Goal: Information Seeking & Learning: Learn about a topic

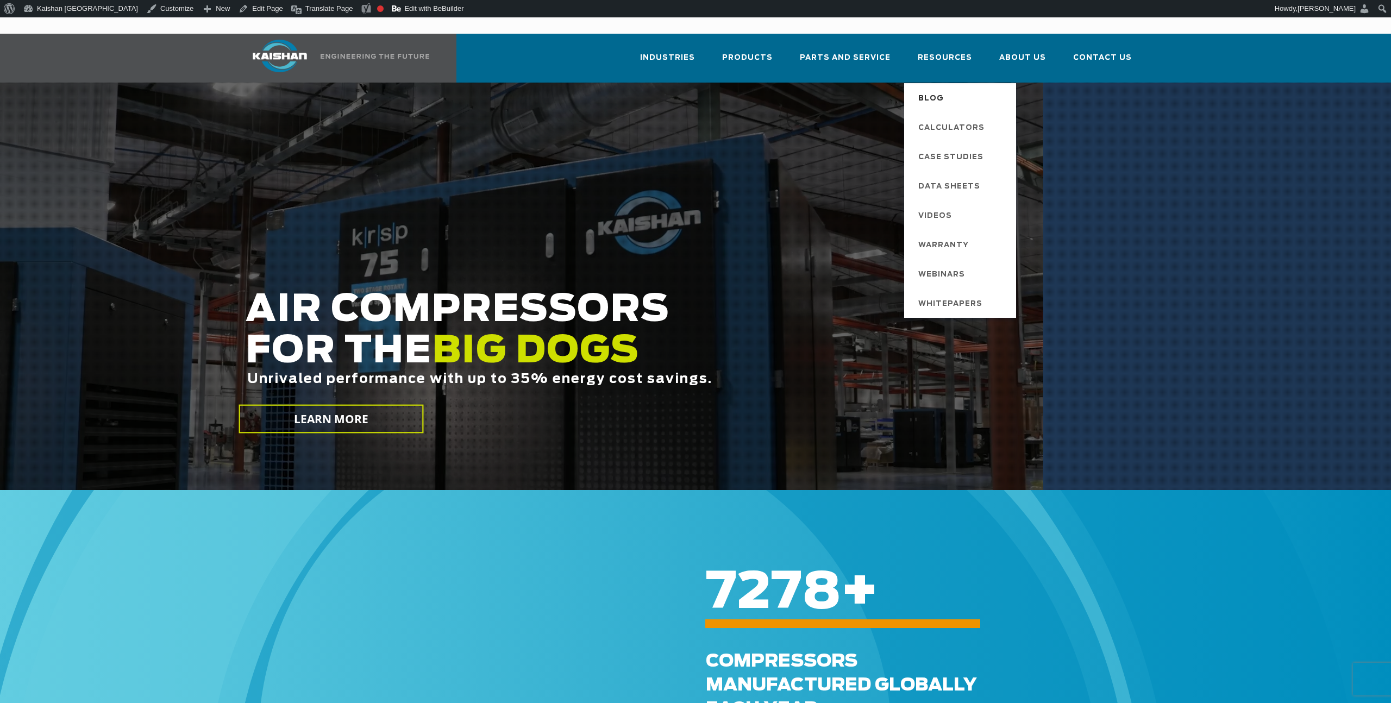
click at [944, 90] on span "Blog" at bounding box center [932, 99] width 26 height 18
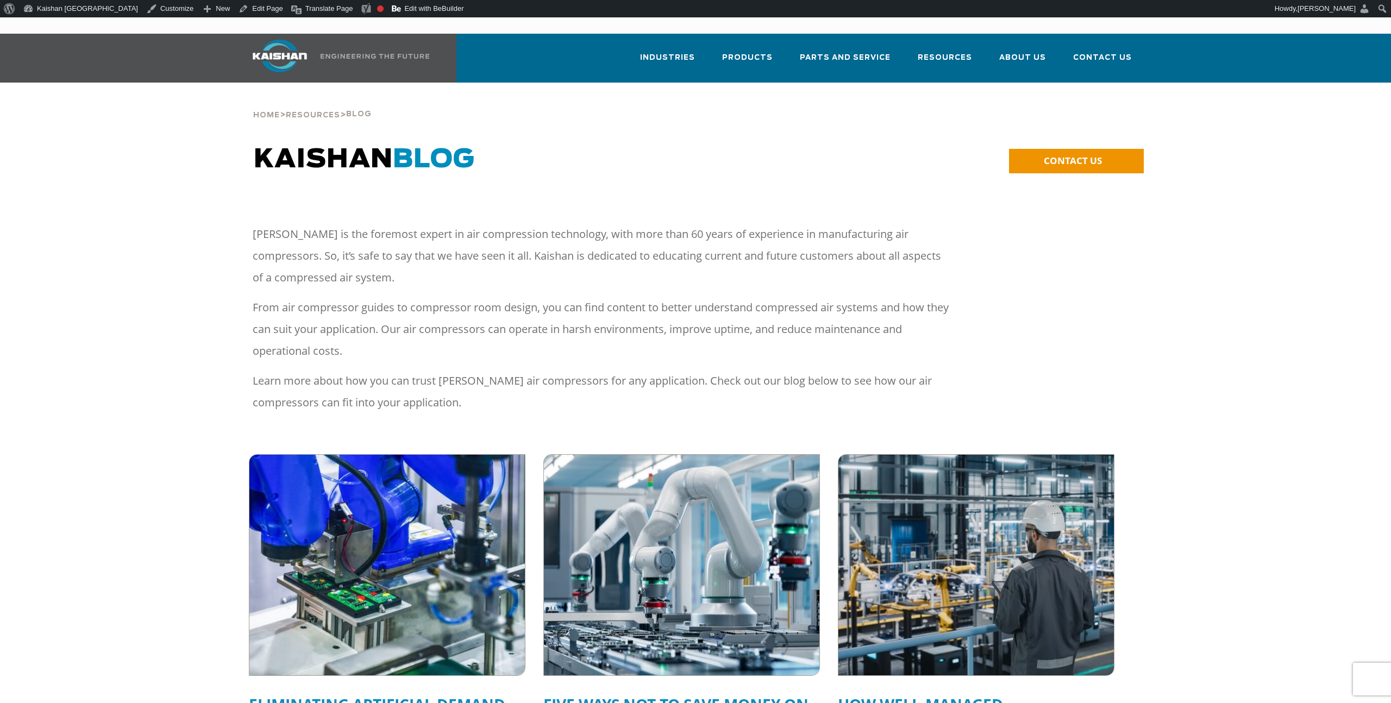
click at [405, 465] on img at bounding box center [386, 565] width 303 height 243
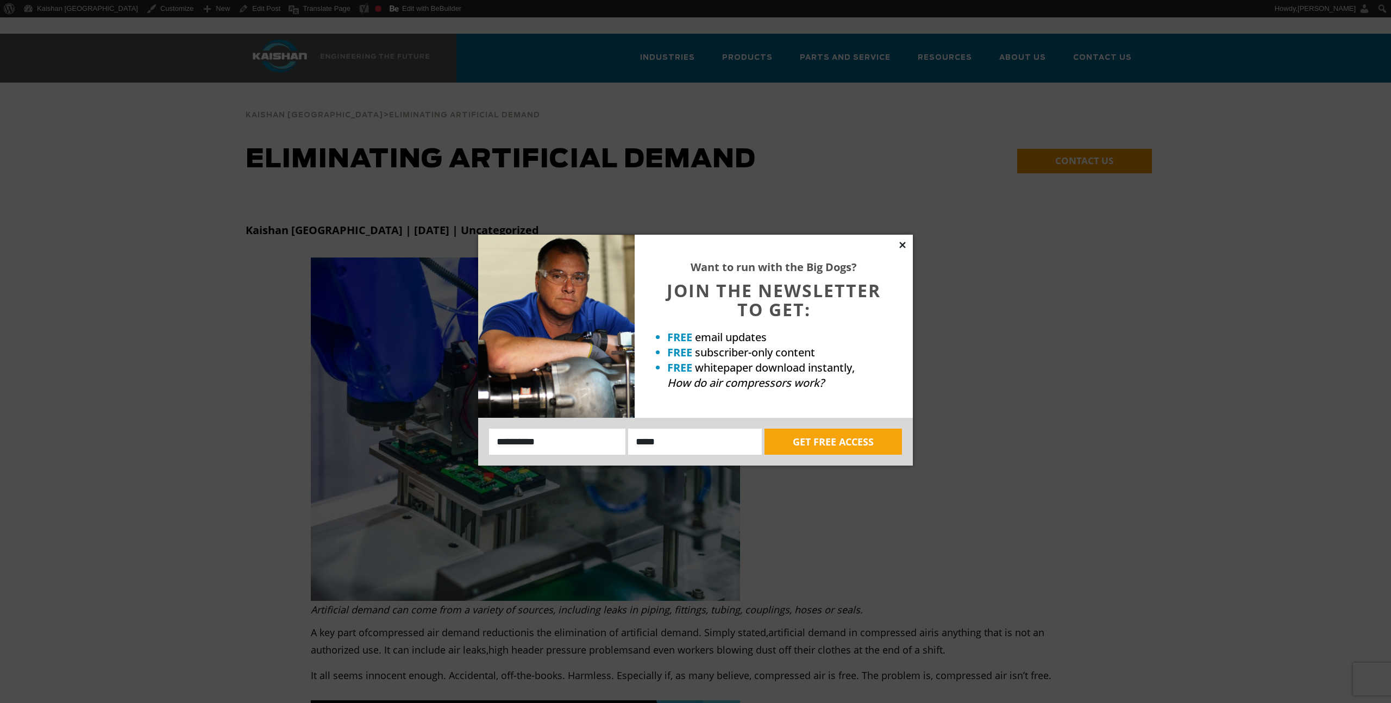
click at [901, 243] on icon at bounding box center [902, 245] width 6 height 6
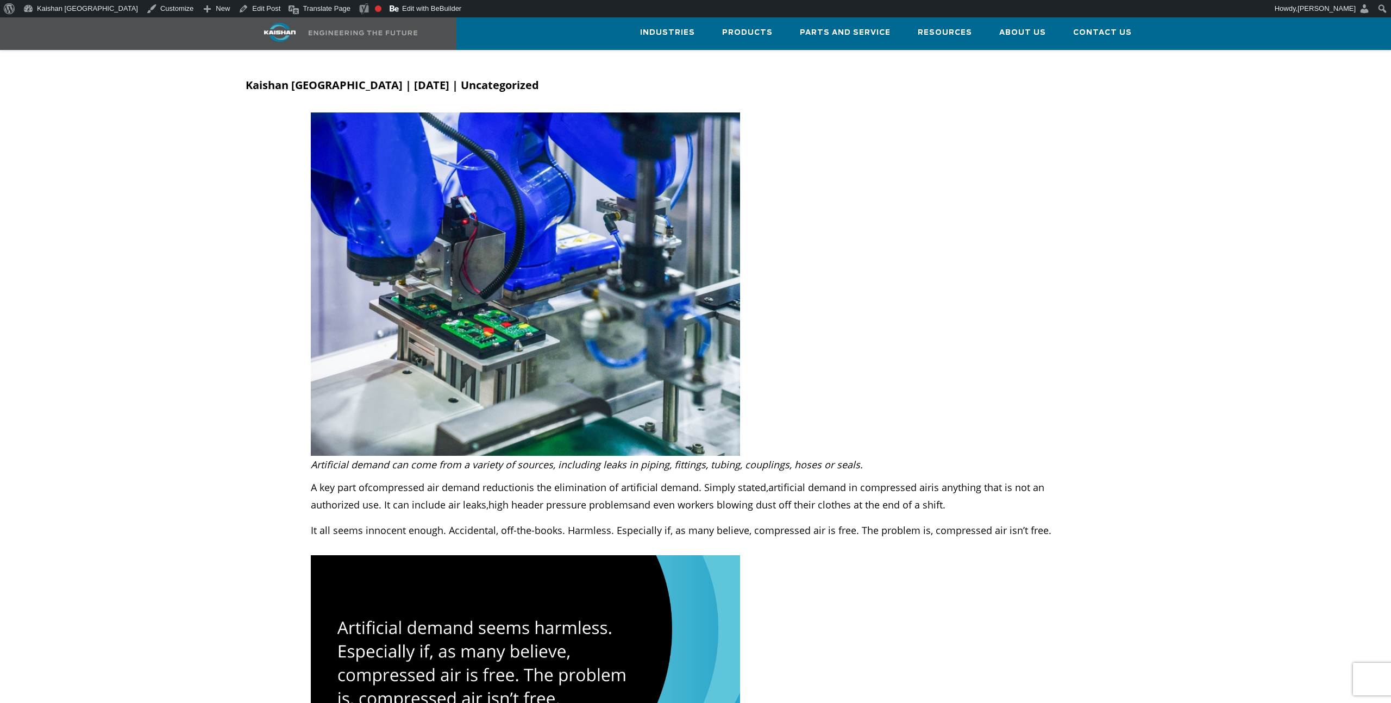
scroll to position [171, 0]
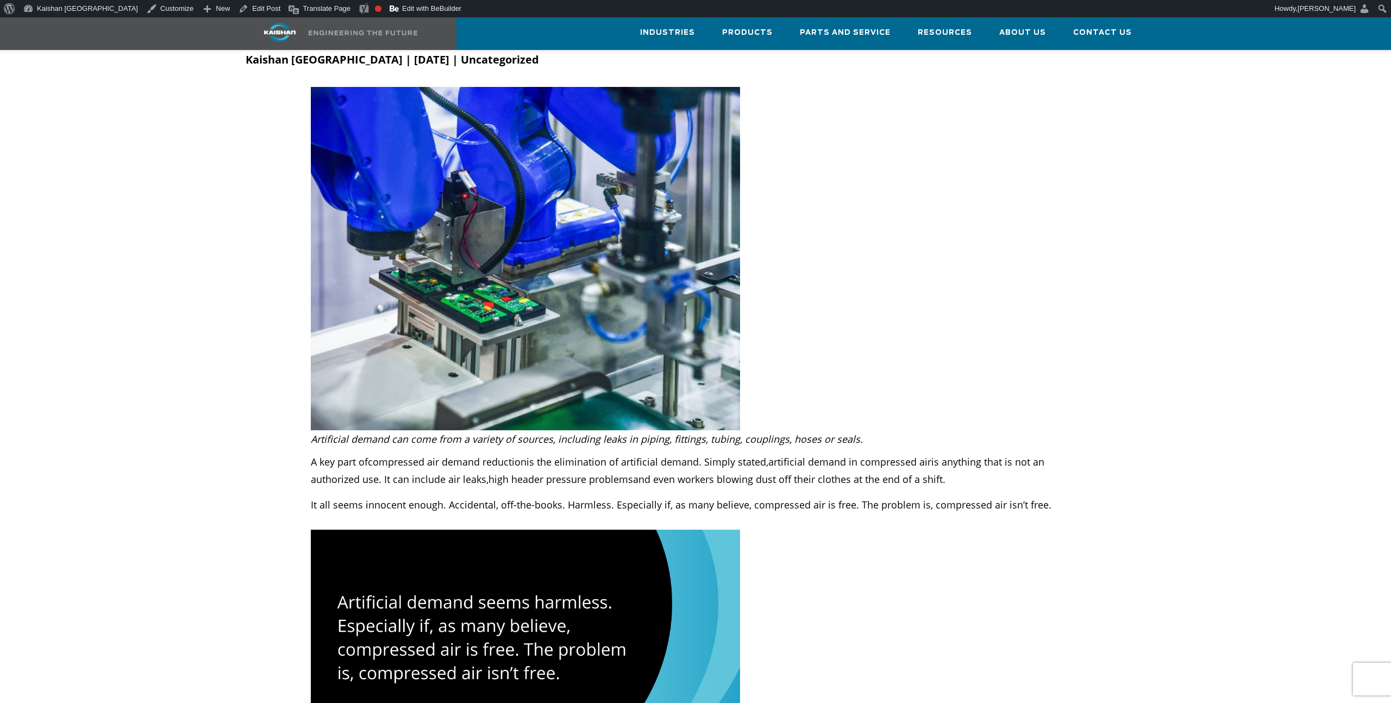
click at [363, 161] on img at bounding box center [525, 258] width 429 height 343
click at [399, 455] on span "compressed air demand reduction" at bounding box center [447, 461] width 159 height 13
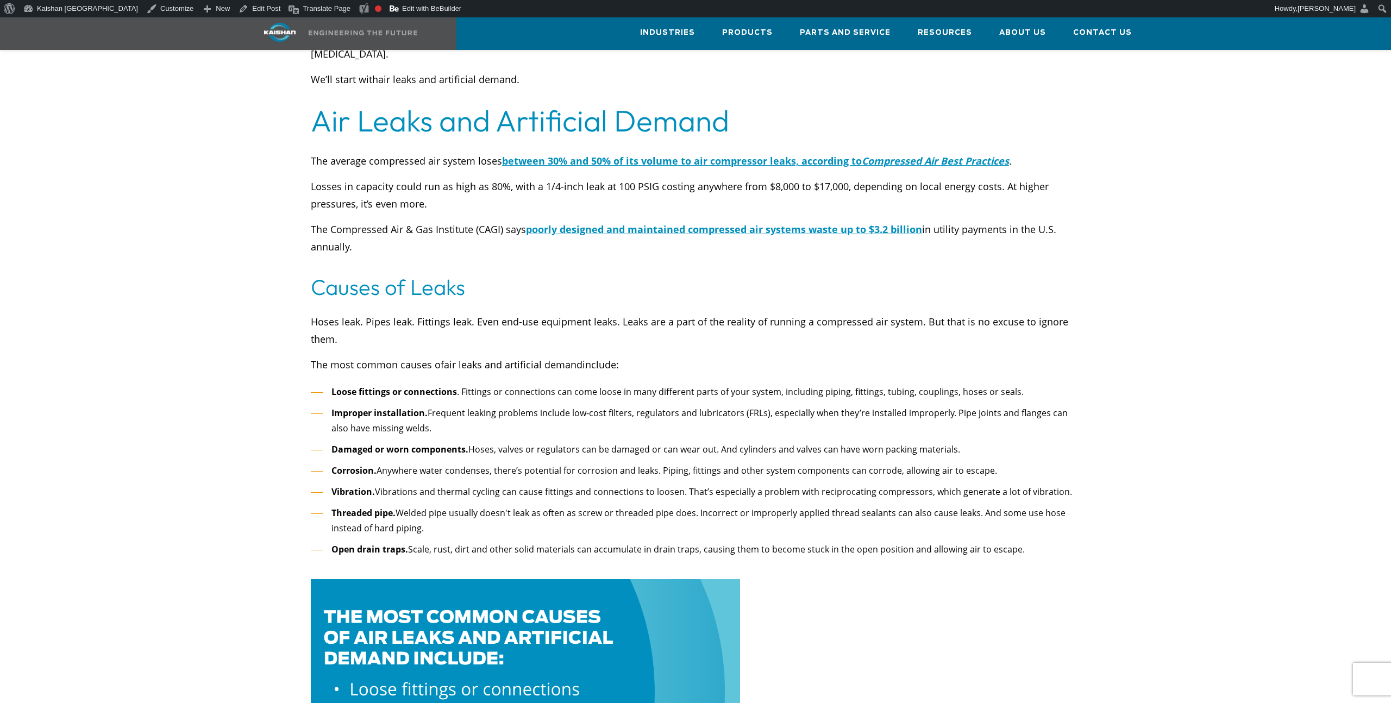
scroll to position [1278, 0]
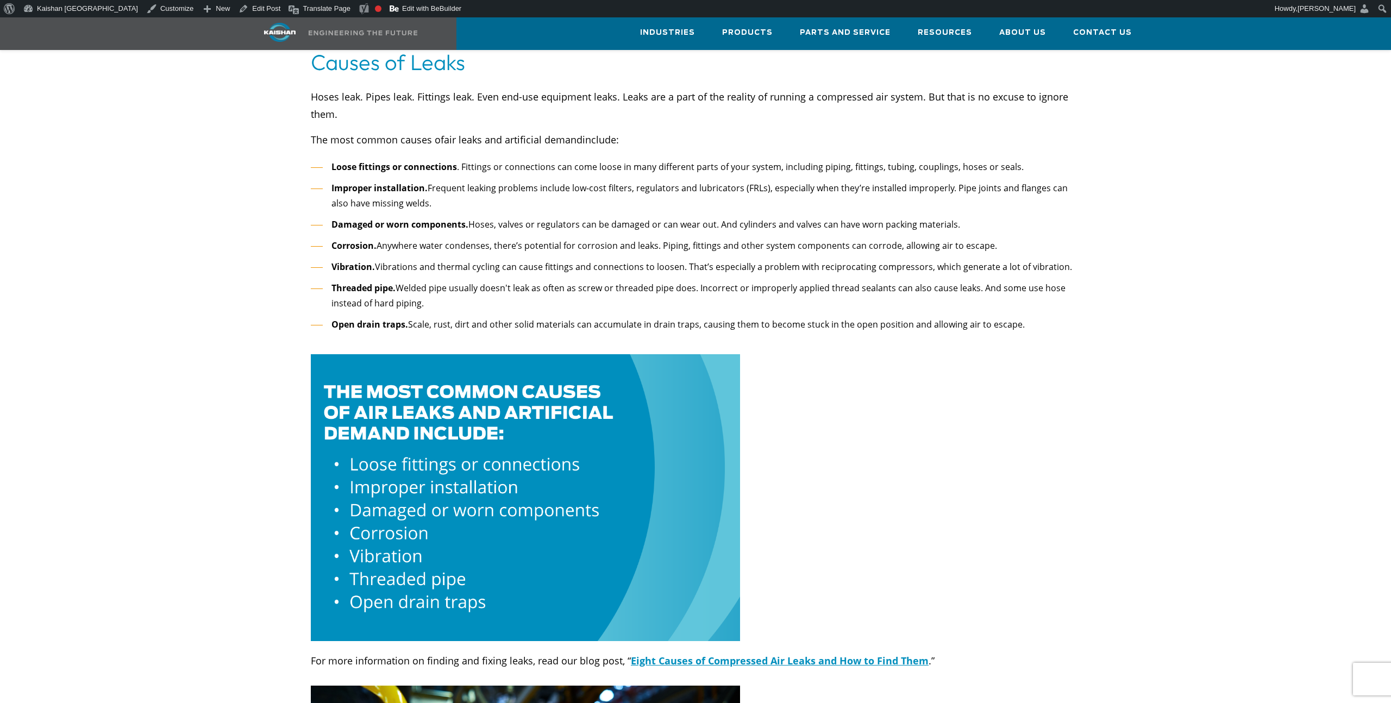
click at [472, 243] on ul "Loose fittings or connections . Fittings or connections can come loose in many …" at bounding box center [696, 245] width 770 height 173
click at [532, 259] on li "Vibration. Vibrations and thermal cycling can cause fittings and connections to…" at bounding box center [696, 267] width 770 height 16
click at [555, 317] on li "Open drain traps. Scale, rust, dirt and other solid materials can accumulate in…" at bounding box center [696, 325] width 770 height 16
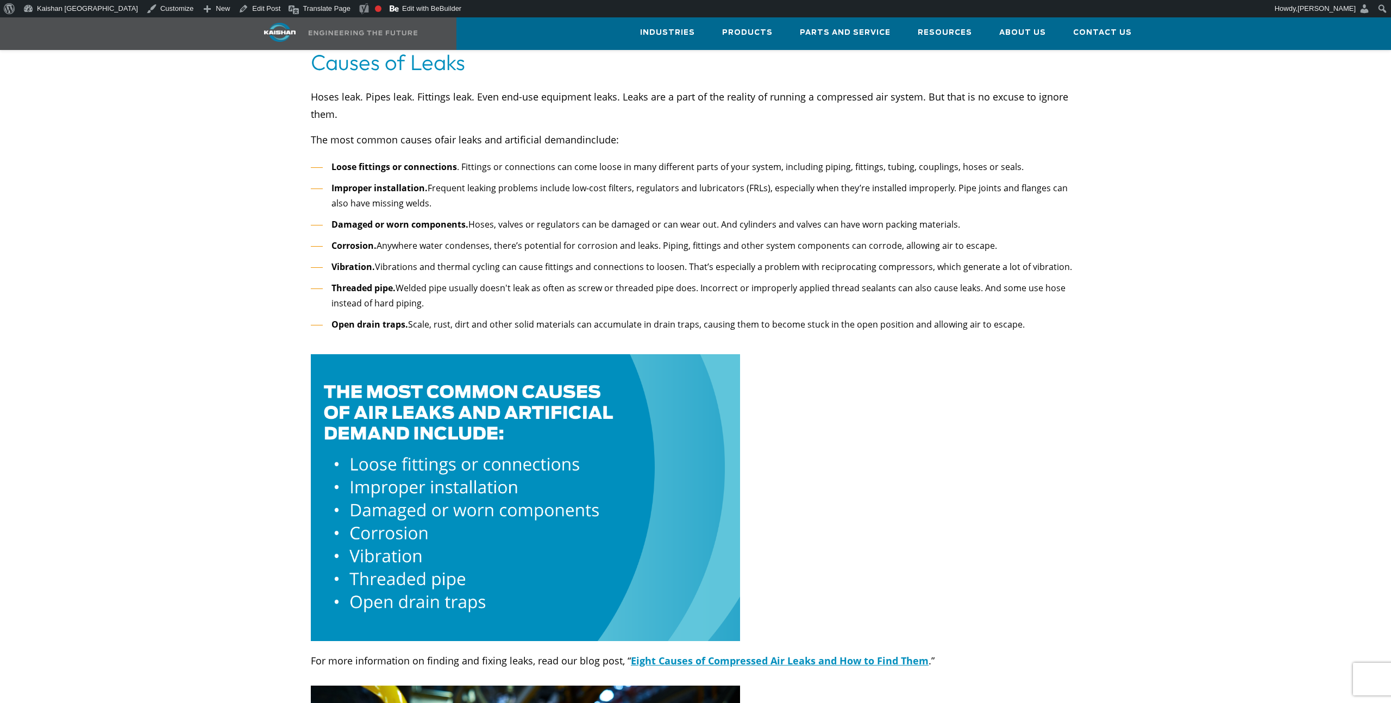
click at [555, 317] on li "Open drain traps. Scale, rust, dirt and other solid materials can accumulate in…" at bounding box center [696, 325] width 770 height 16
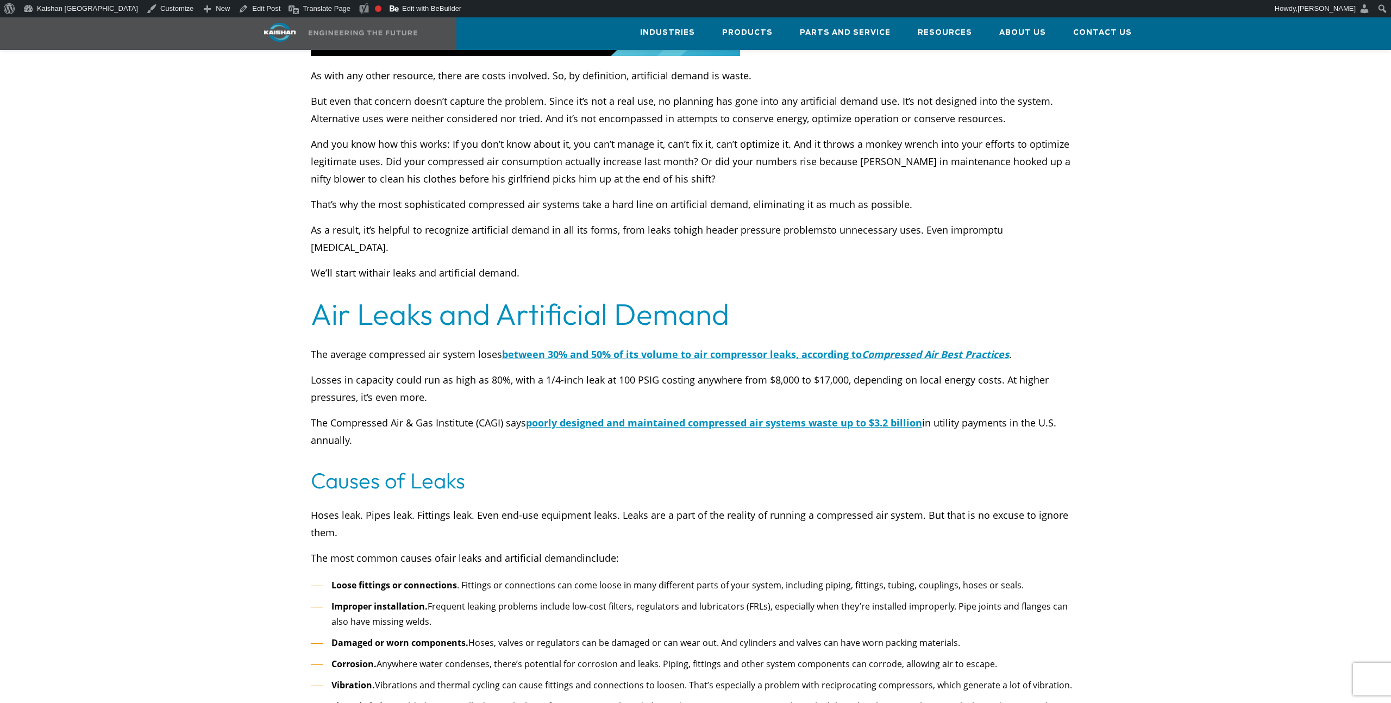
scroll to position [630, 0]
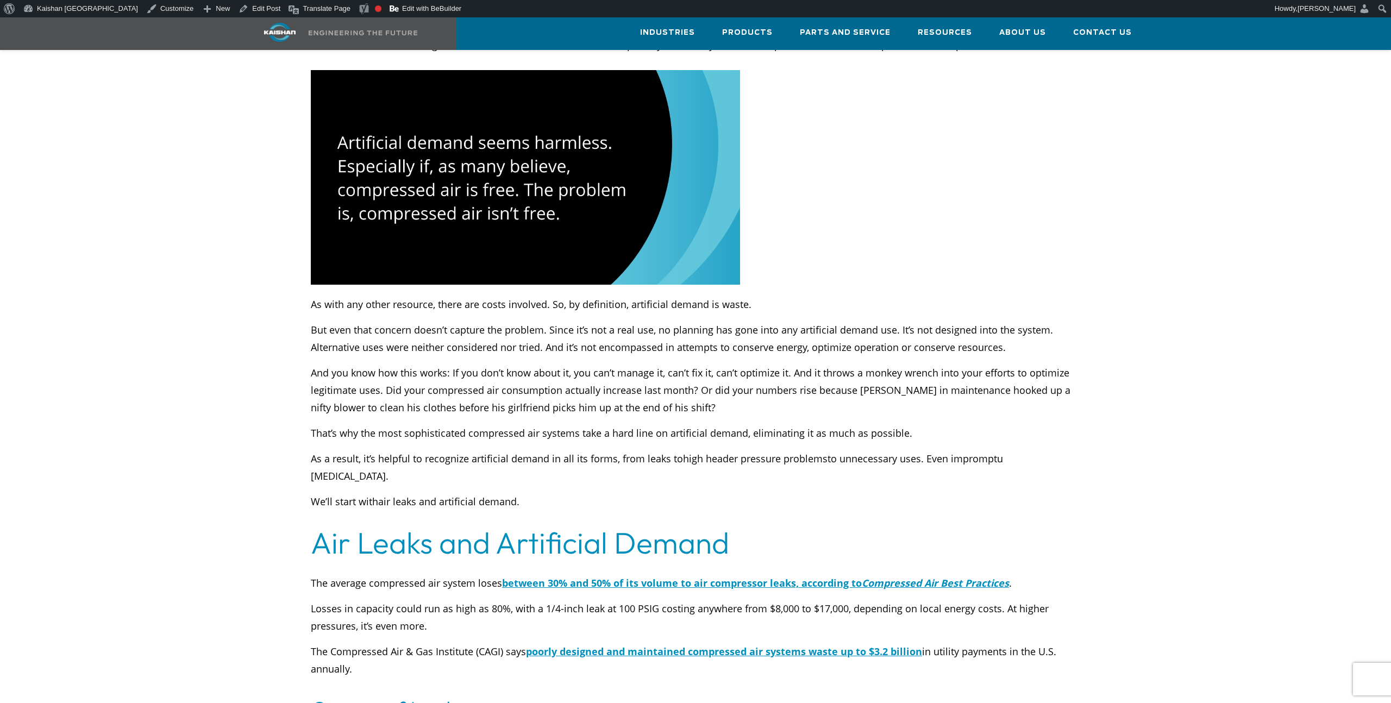
click at [541, 528] on h2 "Air Leaks and Artificial Demand" at bounding box center [696, 543] width 770 height 30
click at [548, 528] on h2 "Air Leaks and Artificial Demand" at bounding box center [696, 543] width 770 height 30
click at [463, 528] on h2 "Air Leaks and Artificial Demand" at bounding box center [696, 543] width 770 height 30
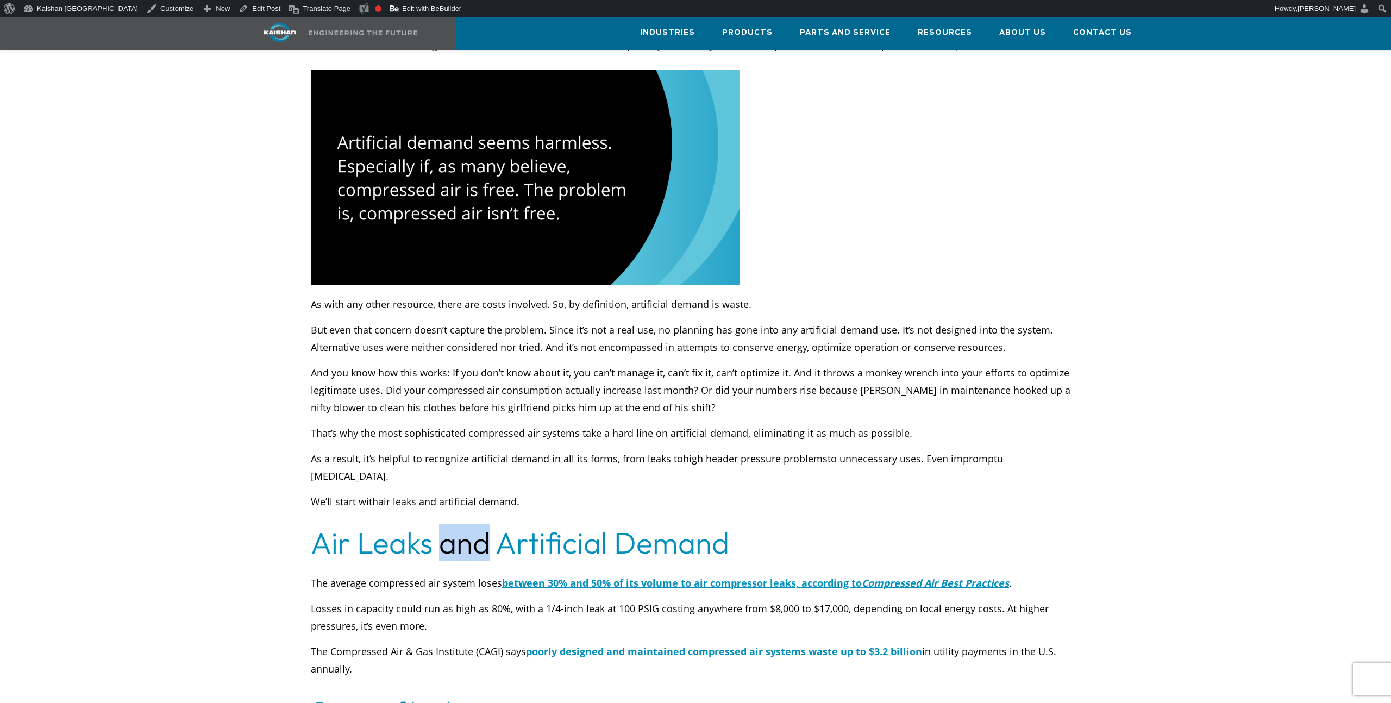
click at [463, 528] on h2 "Air Leaks and Artificial Demand" at bounding box center [696, 543] width 770 height 30
click at [404, 528] on h2 "Air Leaks and Artificial Demand" at bounding box center [696, 543] width 770 height 30
drag, startPoint x: 344, startPoint y: 508, endPoint x: 399, endPoint y: 510, distance: 54.9
click at [399, 528] on h2 "Air Leaks and Artificial Demand" at bounding box center [696, 543] width 770 height 30
drag, startPoint x: 353, startPoint y: 507, endPoint x: 452, endPoint y: 513, distance: 99.6
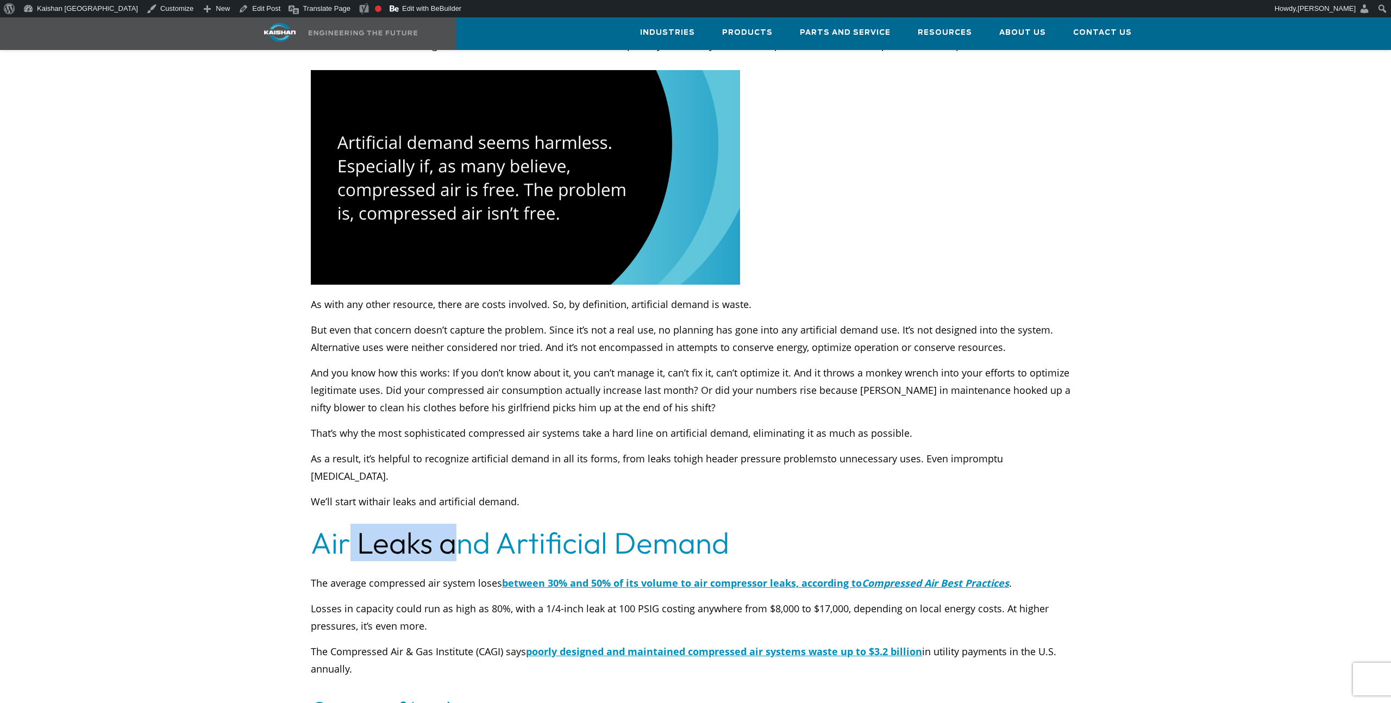
click at [452, 528] on h2 "Air Leaks and Artificial Demand" at bounding box center [696, 543] width 770 height 30
drag, startPoint x: 452, startPoint y: 513, endPoint x: 438, endPoint y: 512, distance: 14.7
click at [452, 528] on h2 "Air Leaks and Artificial Demand" at bounding box center [696, 543] width 770 height 30
drag, startPoint x: 437, startPoint y: 512, endPoint x: 484, endPoint y: 513, distance: 46.7
click at [484, 528] on h2 "Air Leaks and Artificial Demand" at bounding box center [696, 543] width 770 height 30
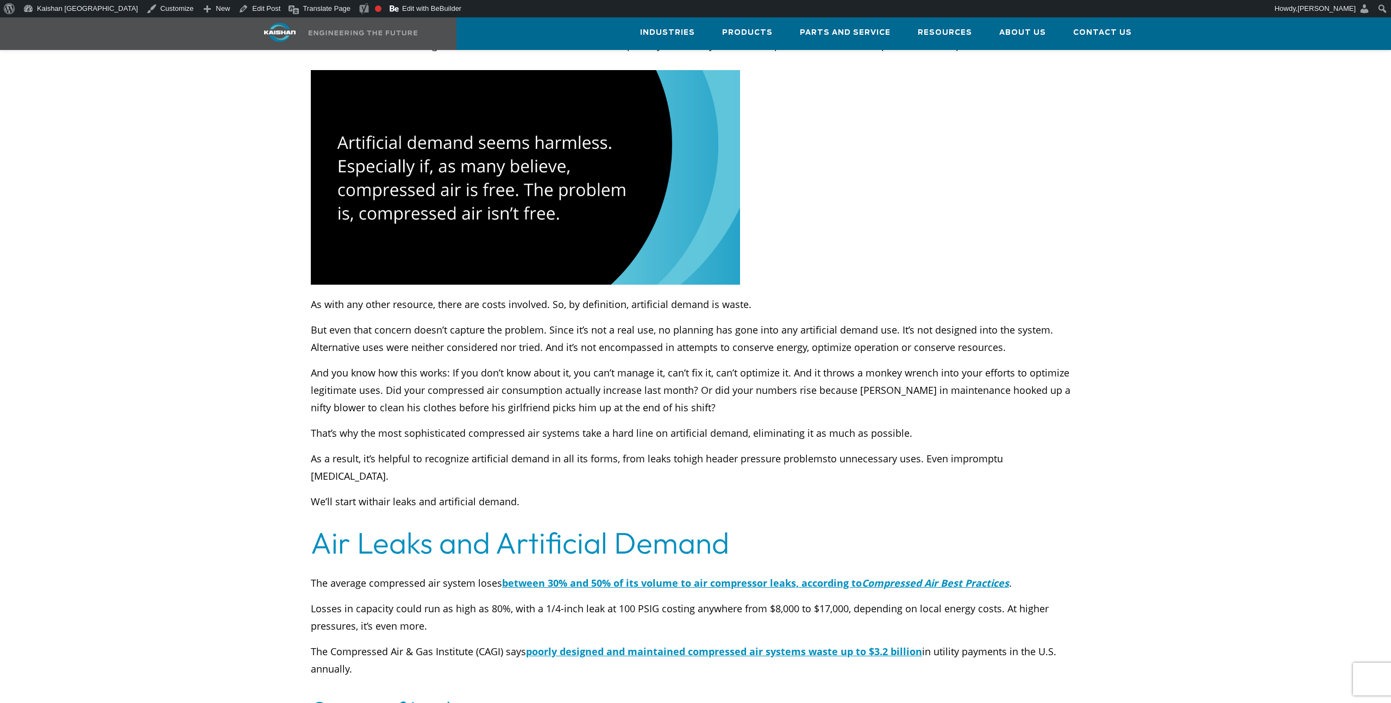
click at [553, 364] on p "And you know how this works: If you don’t know about it, you can’t manage it, c…" at bounding box center [696, 390] width 770 height 52
click at [554, 364] on p "And you know how this works: If you don’t know about it, you can’t manage it, c…" at bounding box center [696, 390] width 770 height 52
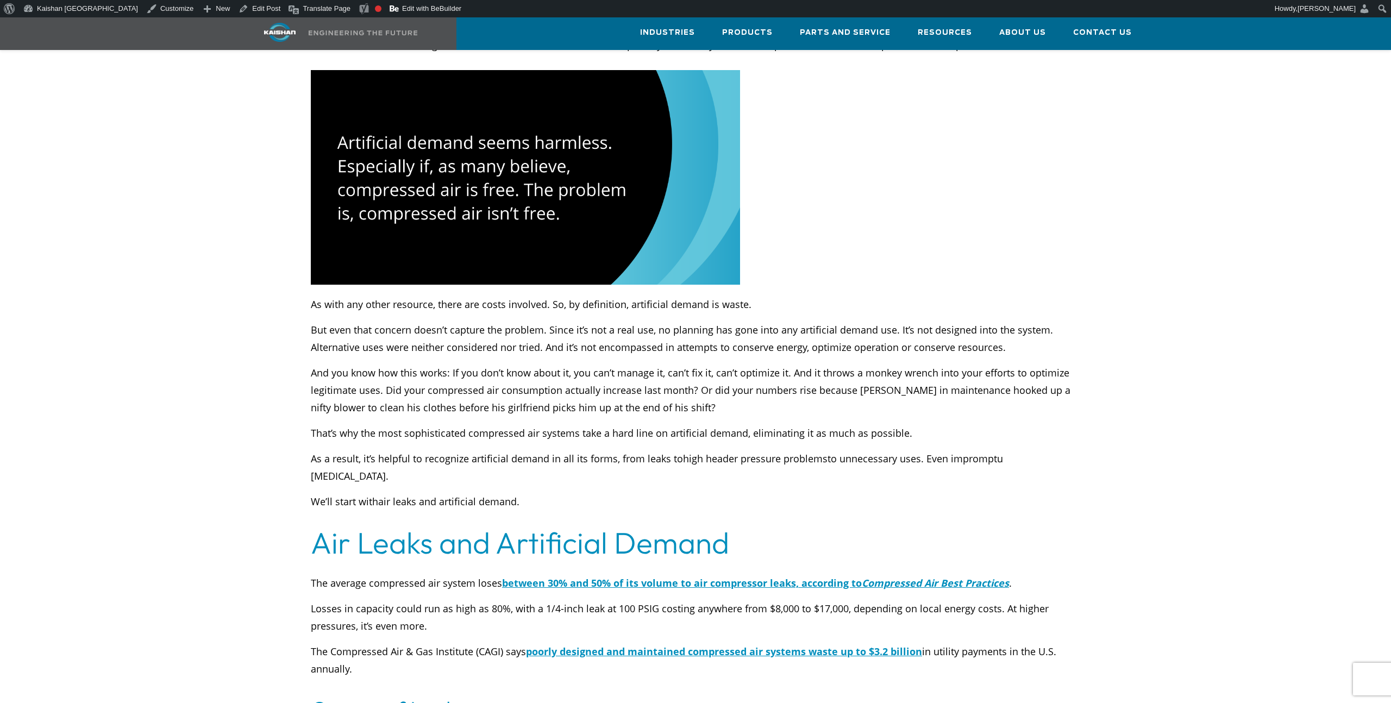
click at [565, 364] on p "And you know how this works: If you don’t know about it, you can’t manage it, c…" at bounding box center [696, 390] width 770 height 52
click at [583, 364] on p "And you know how this works: If you don’t know about it, you can’t manage it, c…" at bounding box center [696, 390] width 770 height 52
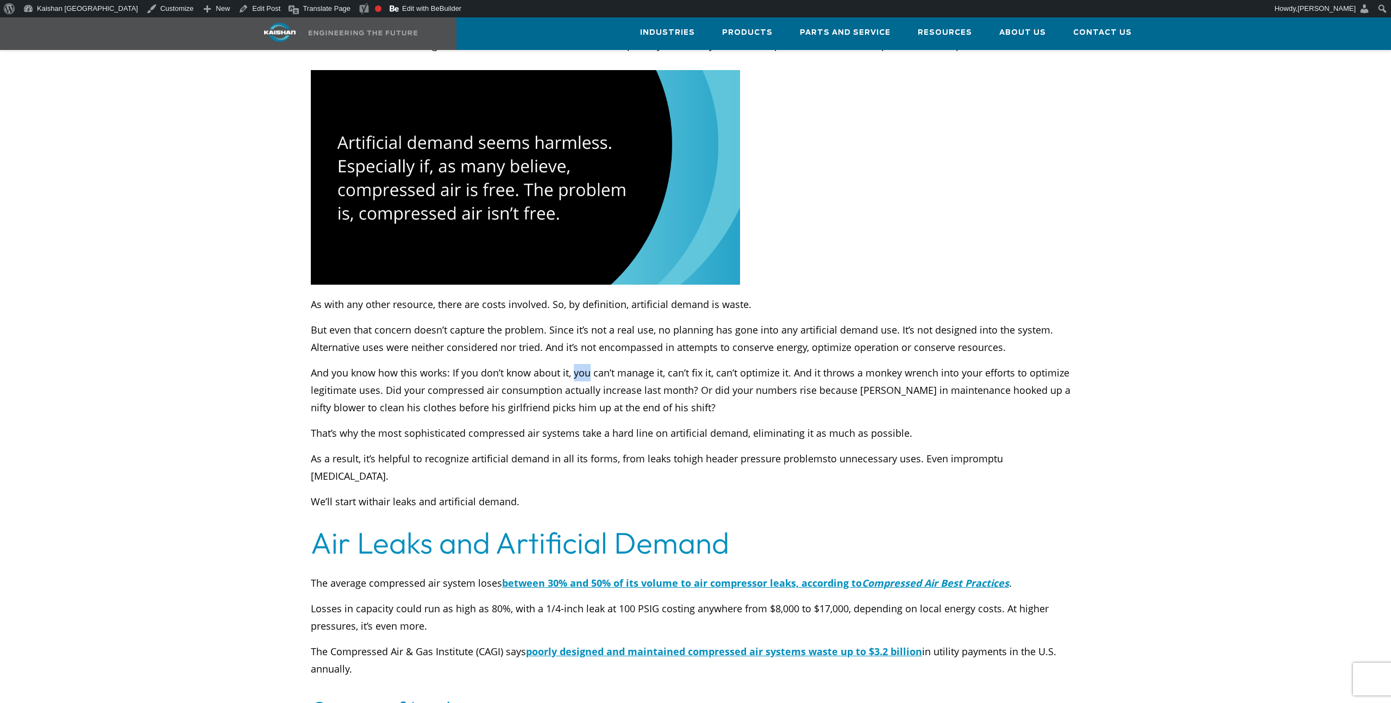
click at [583, 364] on p "And you know how this works: If you don’t know about it, you can’t manage it, c…" at bounding box center [696, 390] width 770 height 52
click at [605, 364] on p "And you know how this works: If you don’t know about it, you can’t manage it, c…" at bounding box center [696, 390] width 770 height 52
click at [604, 364] on p "And you know how this works: If you don’t know about it, you can’t manage it, c…" at bounding box center [696, 390] width 770 height 52
click at [603, 364] on p "And you know how this works: If you don’t know about it, you can’t manage it, c…" at bounding box center [696, 390] width 770 height 52
click at [602, 364] on p "And you know how this works: If you don’t know about it, you can’t manage it, c…" at bounding box center [696, 390] width 770 height 52
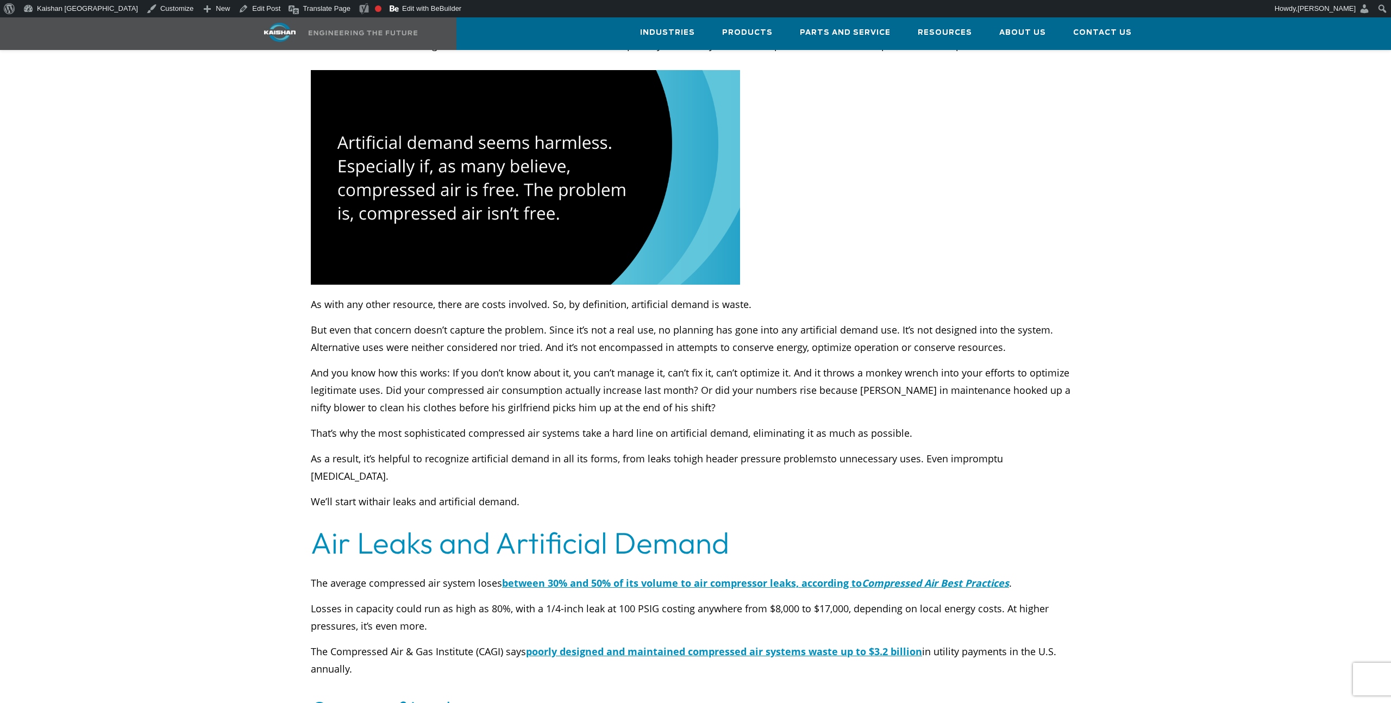
click at [600, 364] on p "And you know how this works: If you don’t know about it, you can’t manage it, c…" at bounding box center [696, 390] width 770 height 52
click at [599, 364] on p "And you know how this works: If you don’t know about it, you can’t manage it, c…" at bounding box center [696, 390] width 770 height 52
click at [588, 364] on p "And you know how this works: If you don’t know about it, you can’t manage it, c…" at bounding box center [696, 390] width 770 height 52
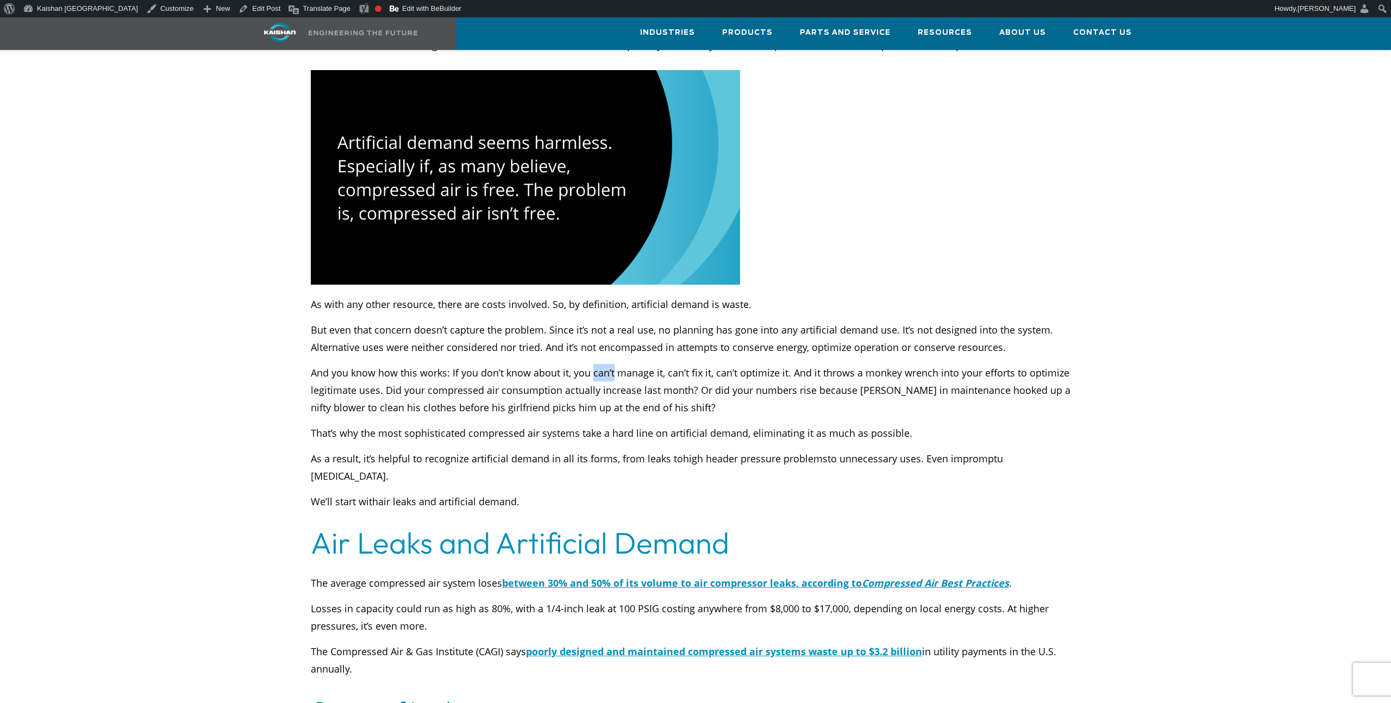
drag, startPoint x: 592, startPoint y: 355, endPoint x: 611, endPoint y: 354, distance: 19.0
click at [611, 364] on p "And you know how this works: If you don’t know about it, you can’t manage it, c…" at bounding box center [696, 390] width 770 height 52
drag, startPoint x: 616, startPoint y: 355, endPoint x: 649, endPoint y: 357, distance: 33.2
click at [649, 364] on p "And you know how this works: If you don’t know about it, you can’t manage it, c…" at bounding box center [696, 390] width 770 height 52
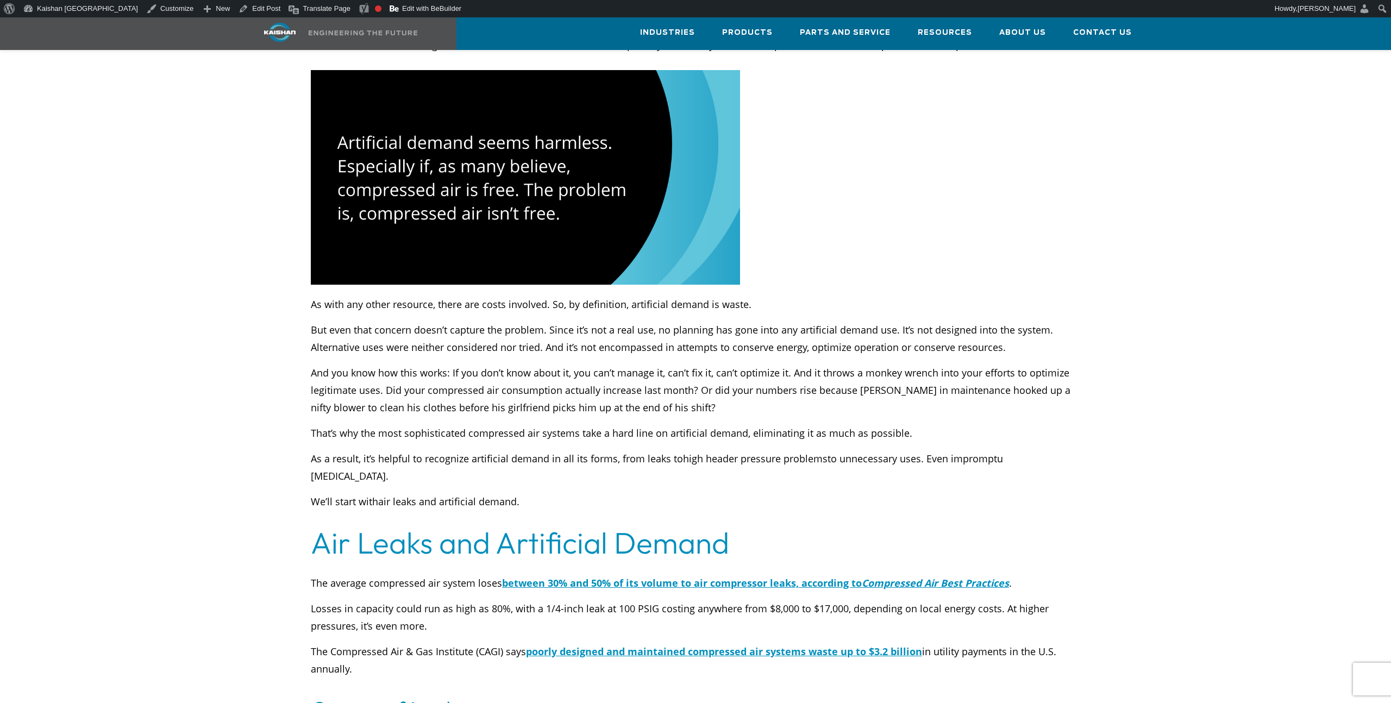
click at [652, 364] on p "And you know how this works: If you don’t know about it, you can’t manage it, c…" at bounding box center [696, 390] width 770 height 52
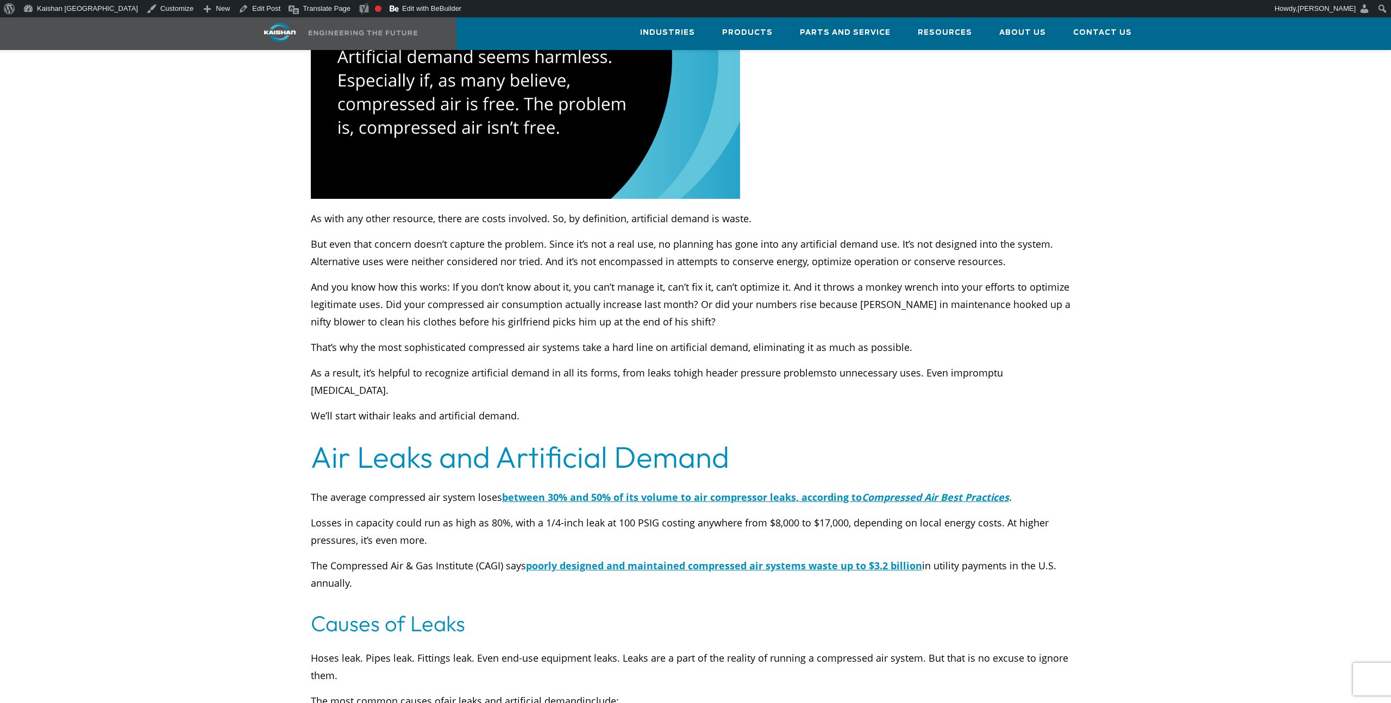
scroll to position [717, 0]
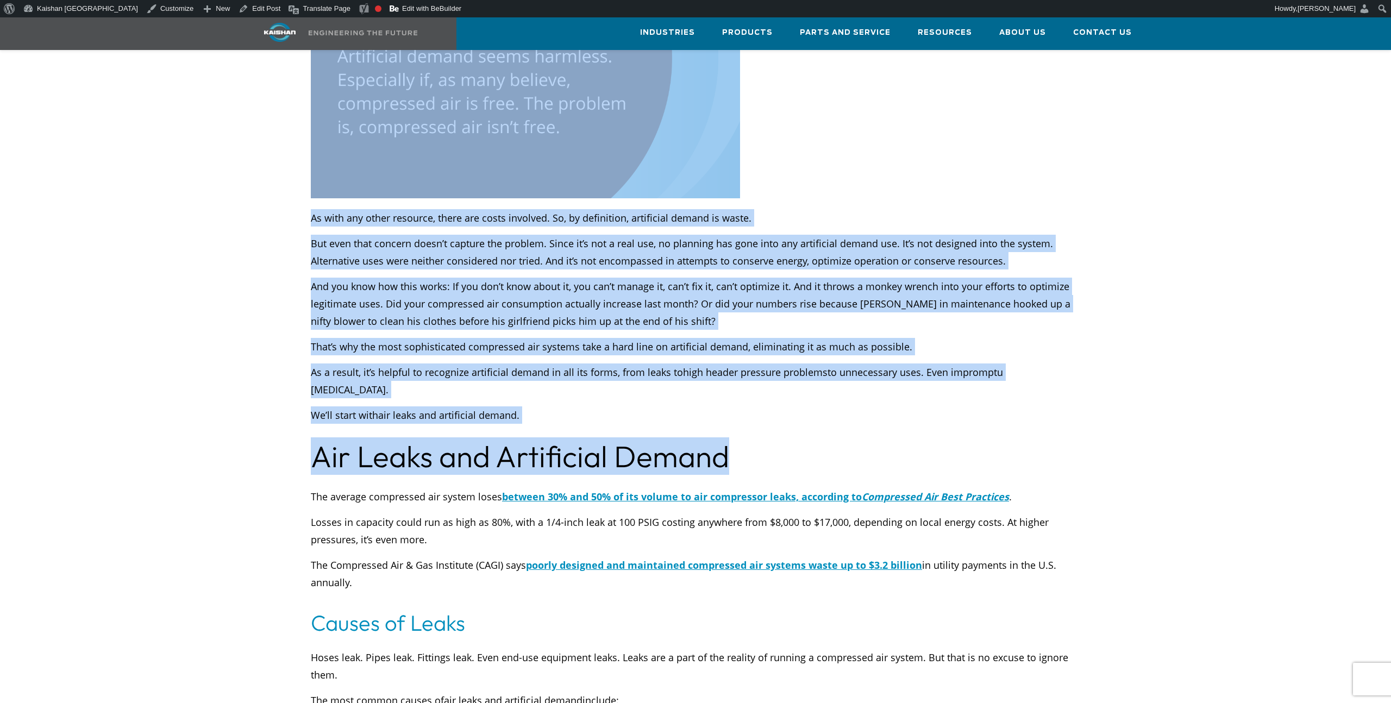
drag, startPoint x: 730, startPoint y: 417, endPoint x: 288, endPoint y: 428, distance: 442.0
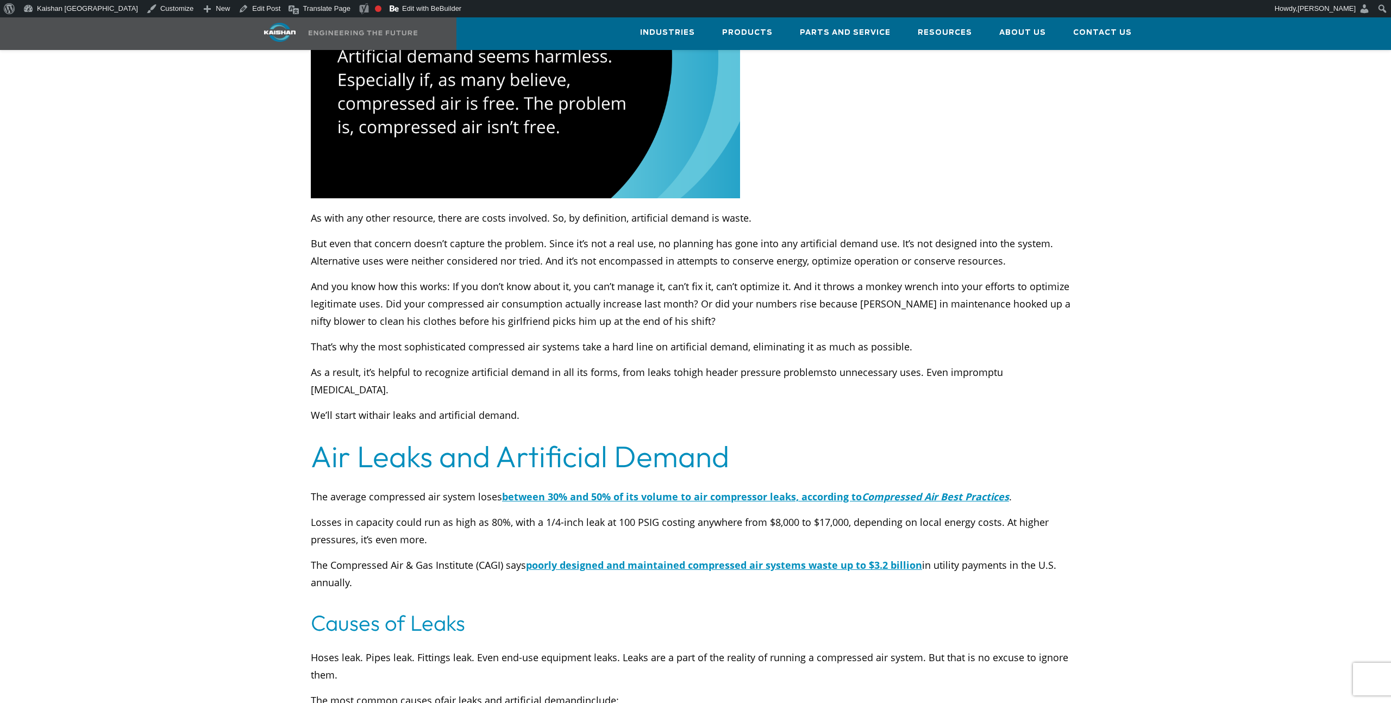
drag, startPoint x: 311, startPoint y: 420, endPoint x: 432, endPoint y: 415, distance: 121.3
click at [432, 441] on h2 "Air Leaks and Artificial Demand" at bounding box center [696, 456] width 770 height 30
drag, startPoint x: 436, startPoint y: 423, endPoint x: 492, endPoint y: 416, distance: 56.4
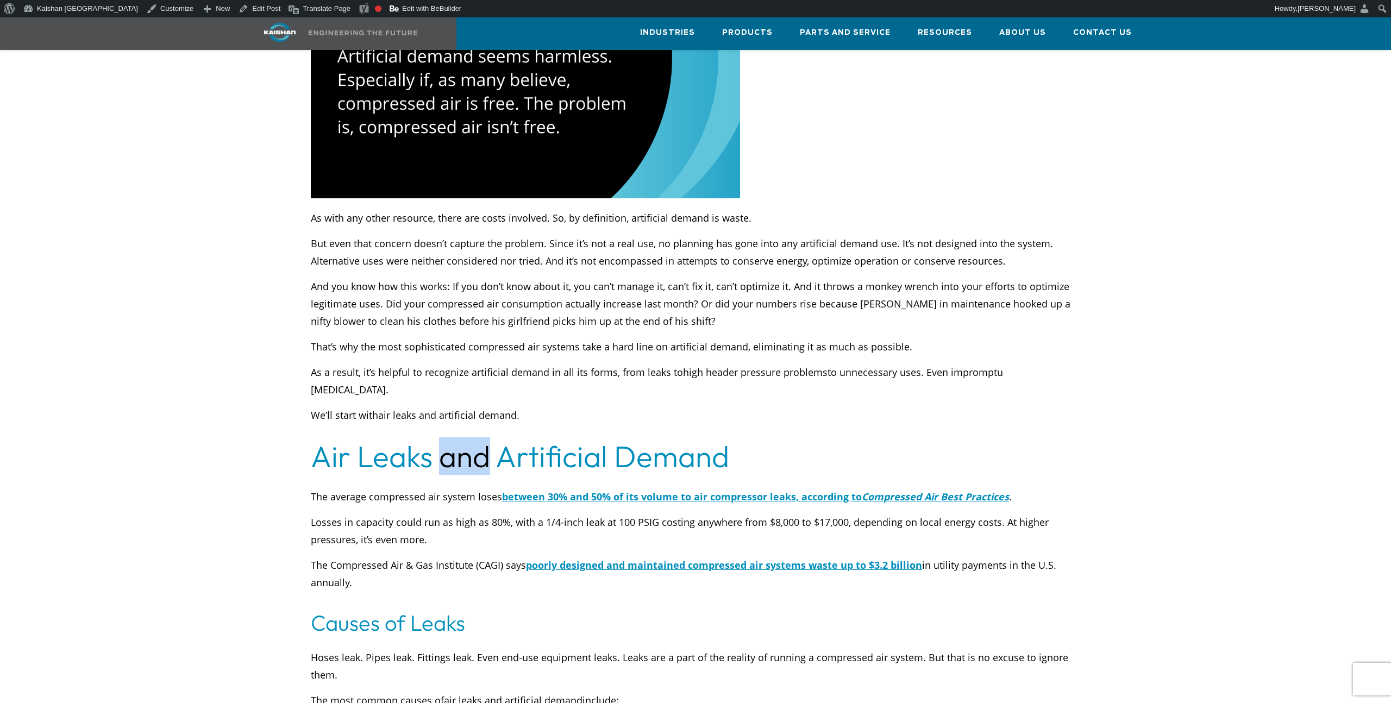
click at [492, 441] on h2 "Air Leaks and Artificial Demand" at bounding box center [696, 456] width 770 height 30
drag, startPoint x: 497, startPoint y: 416, endPoint x: 604, endPoint y: 410, distance: 107.8
click at [604, 441] on h2 "Air Leaks and Artificial Demand" at bounding box center [696, 456] width 770 height 30
drag, startPoint x: 614, startPoint y: 414, endPoint x: 747, endPoint y: 425, distance: 134.2
click at [747, 441] on h2 "Air Leaks and Artificial Demand" at bounding box center [696, 456] width 770 height 30
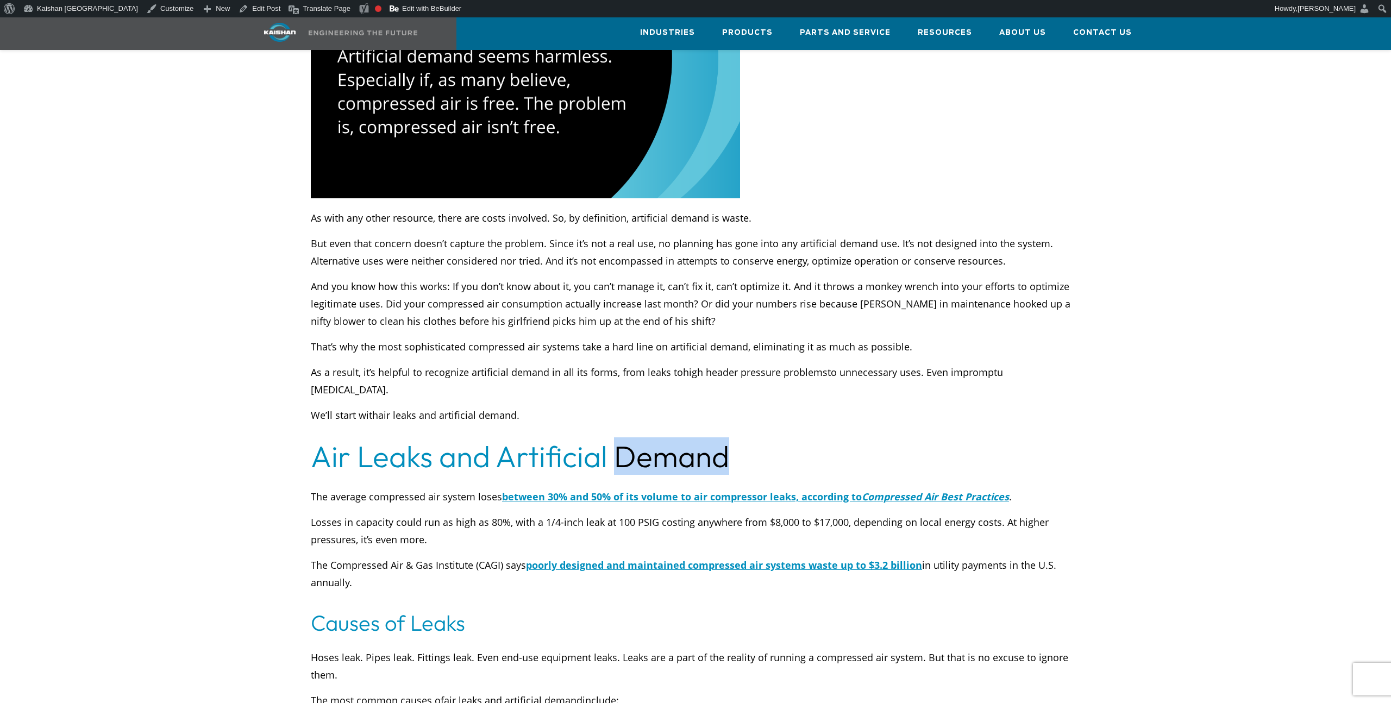
click at [747, 441] on h2 "Air Leaks and Artificial Demand" at bounding box center [696, 456] width 770 height 30
